Goal: Find specific page/section: Find specific page/section

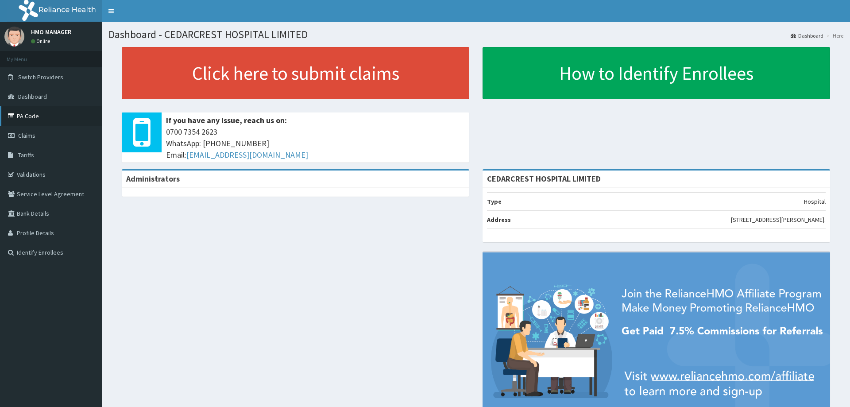
click at [39, 116] on link "PA Code" at bounding box center [51, 115] width 102 height 19
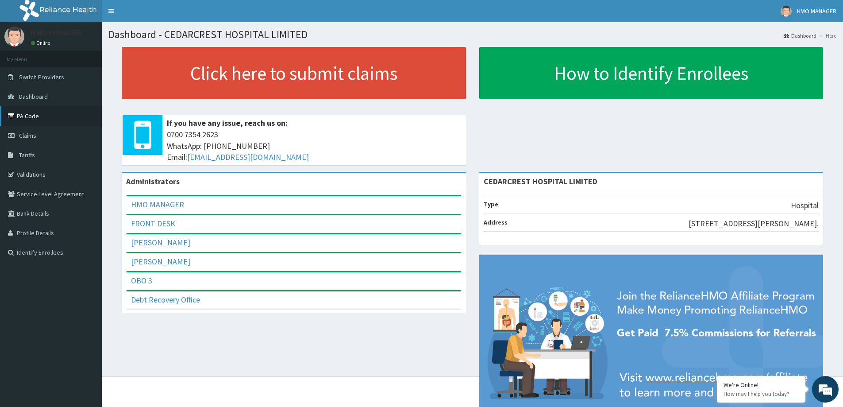
click at [33, 113] on link "PA Code" at bounding box center [51, 115] width 102 height 19
